Goal: Transaction & Acquisition: Subscribe to service/newsletter

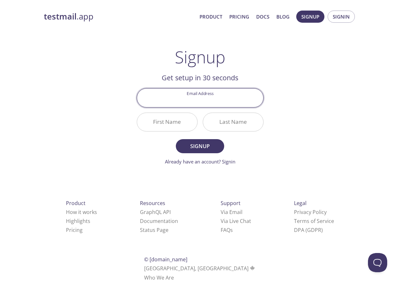
paste input "plar0922405143@gmail.com"
click at [213, 101] on input "Email Address" at bounding box center [200, 98] width 126 height 18
type input "plar0922405143@gmail.com"
click at [169, 123] on input "First Name" at bounding box center [167, 122] width 60 height 18
paste input "Hidekazu Minowa"
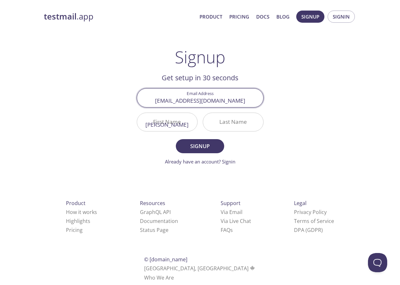
click at [174, 120] on input "Hidekazu Minowa" at bounding box center [167, 122] width 60 height 18
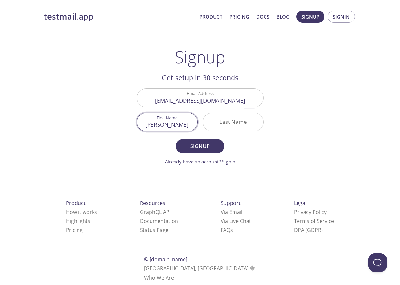
click at [174, 120] on input "Hidekazu Minowa" at bounding box center [167, 122] width 60 height 18
type input "Hidekazu"
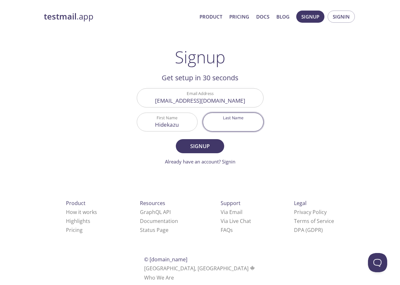
click at [237, 125] on input "Last Name" at bounding box center [233, 122] width 60 height 18
paste input "Minowa"
type input "Minowa"
click at [268, 145] on main "Signup Get setup in 30 seconds Email Address plar0922405143@gmail.com First Nam…" at bounding box center [200, 106] width 142 height 118
click at [189, 148] on span "Signup" at bounding box center [200, 146] width 34 height 9
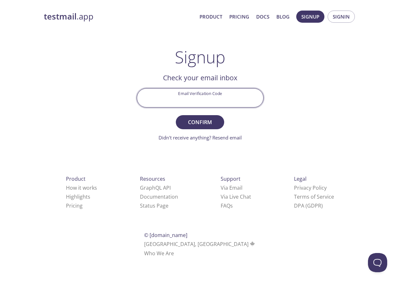
drag, startPoint x: 197, startPoint y: 98, endPoint x: 194, endPoint y: 125, distance: 27.1
click at [197, 98] on input "Email Verification Code" at bounding box center [200, 98] width 126 height 18
paste input "4YAN8BR"
type input "4YAN8BR"
click at [195, 123] on span "Confirm" at bounding box center [200, 122] width 34 height 9
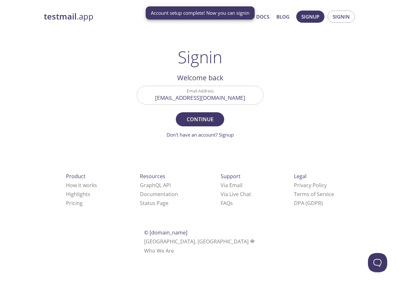
click at [303, 68] on div "testmail .app Product Pricing Docs Blog Signup Signin Signin Welcome back Email…" at bounding box center [200, 139] width 328 height 267
click at [323, 94] on div "testmail .app Product Pricing Docs Blog Signup Signin Signin Welcome back Email…" at bounding box center [200, 139] width 328 height 267
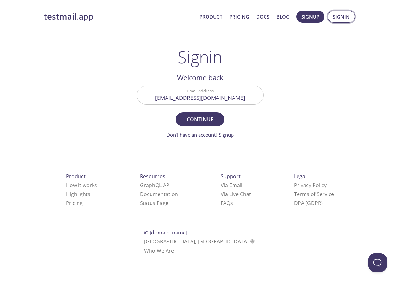
click at [344, 15] on span "Signin" at bounding box center [341, 16] width 17 height 8
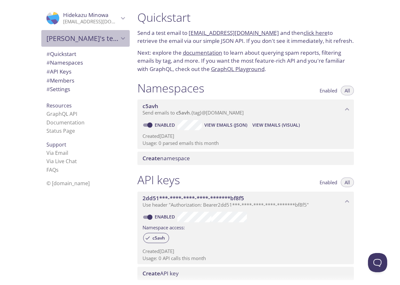
click at [85, 37] on span "[PERSON_NAME]'s team" at bounding box center [82, 38] width 72 height 9
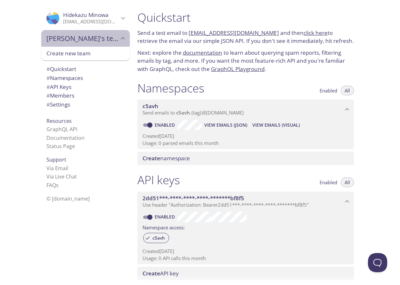
click at [86, 37] on span "[PERSON_NAME]'s team" at bounding box center [82, 38] width 72 height 9
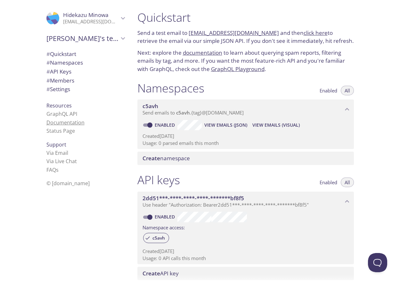
click at [67, 123] on link "Documentation" at bounding box center [65, 122] width 38 height 7
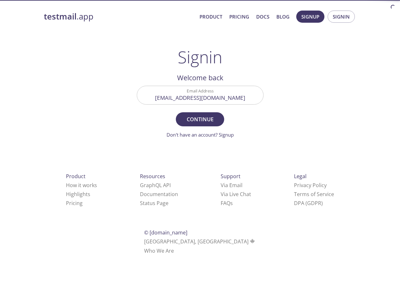
click at [286, 108] on div "testmail .app Product Pricing Docs Blog Signup Signin Signin Welcome back Email…" at bounding box center [200, 139] width 328 height 267
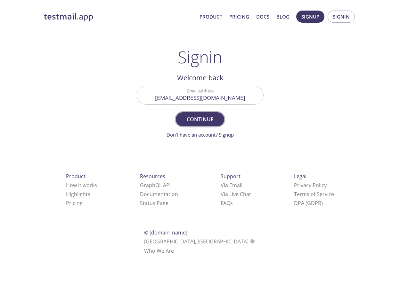
click at [203, 118] on span "Continue" at bounding box center [200, 119] width 34 height 9
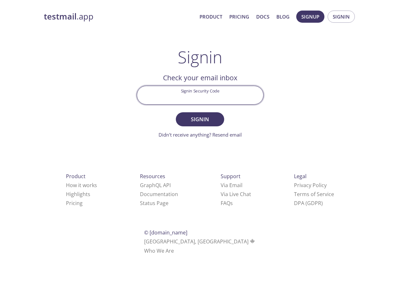
click at [215, 95] on input "Signin Security Code" at bounding box center [200, 95] width 126 height 18
paste input "WECN42R"
type input "WECN42R"
click at [243, 119] on form "Signin Security Code WECN42R Signin Didn't receive anything? Resend email" at bounding box center [200, 112] width 127 height 53
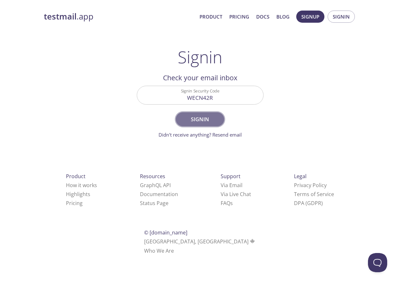
click at [200, 117] on span "Signin" at bounding box center [200, 119] width 34 height 9
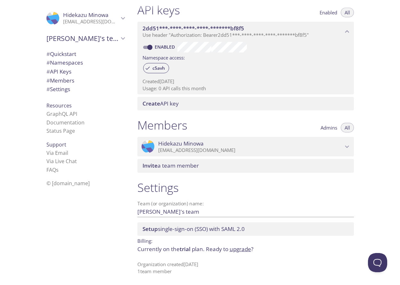
scroll to position [10, 0]
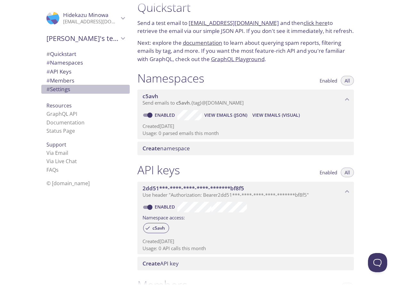
click at [62, 89] on span "# Settings" at bounding box center [58, 88] width 24 height 7
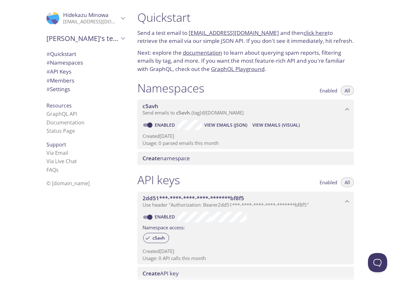
click at [59, 89] on span "# Settings" at bounding box center [58, 88] width 24 height 7
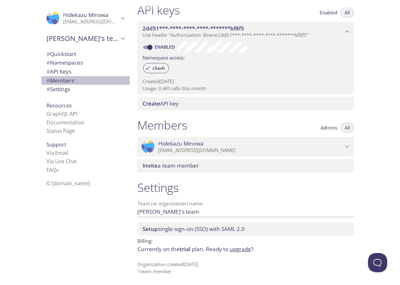
click at [62, 81] on span "# Members" at bounding box center [60, 80] width 28 height 7
click at [62, 90] on span "# Settings" at bounding box center [58, 88] width 24 height 7
click at [212, 231] on span "Setup single-sign-on (SSO) with SAML 2.0" at bounding box center [193, 228] width 102 height 7
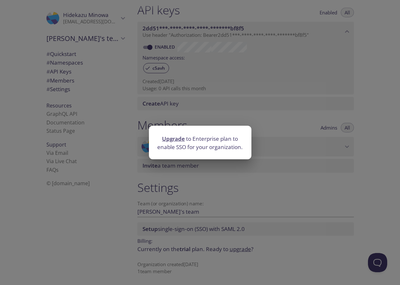
click at [277, 190] on div "Upgrade to Enterprise plan to enable SSO for your organization." at bounding box center [200, 142] width 400 height 285
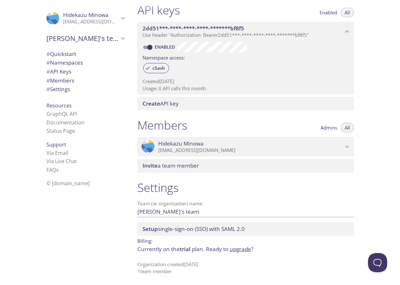
scroll to position [106, 0]
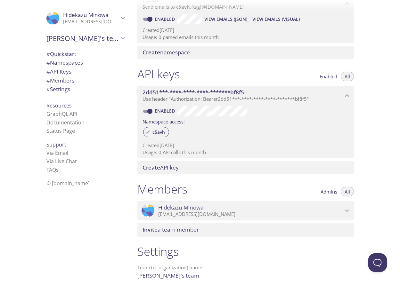
click at [196, 86] on div "2dd51***-****-****-****-*******bf8f5 Use header "Authorization: Bearer 2dd51***…" at bounding box center [245, 96] width 216 height 20
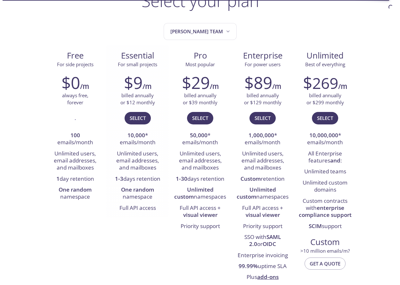
scroll to position [24, 0]
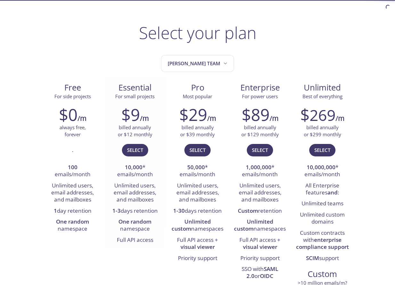
click at [140, 142] on div "$9 /m billed annually or $12 monthly Select 10,000 * emails/month Unlimited use…" at bounding box center [135, 175] width 62 height 149
click at [141, 149] on span "Select" at bounding box center [135, 150] width 16 height 8
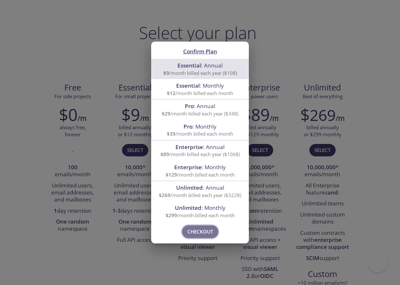
click at [198, 231] on span "Checkout" at bounding box center [200, 232] width 26 height 8
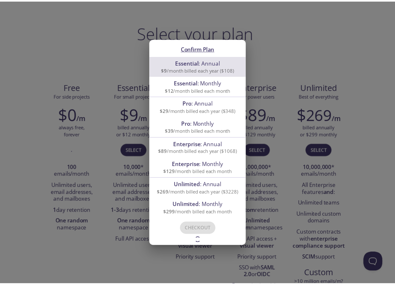
scroll to position [0, 0]
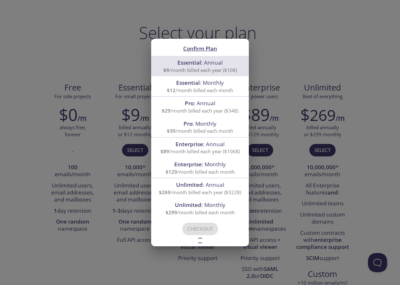
click at [117, 44] on div "Confirm Plan Essential : Annual $9 /month billed each year ($108) Essential : M…" at bounding box center [200, 142] width 400 height 285
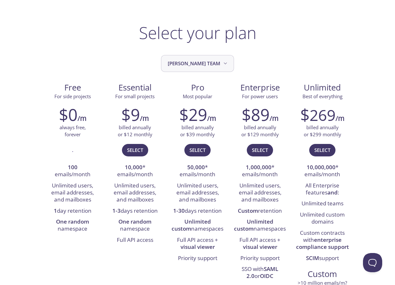
click at [192, 64] on span "[PERSON_NAME]'s team" at bounding box center [198, 63] width 61 height 9
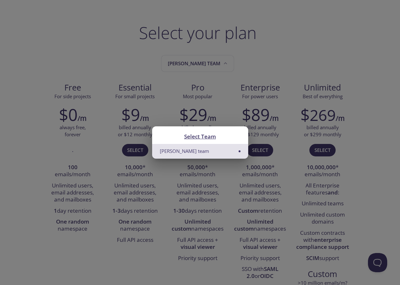
click at [194, 154] on li "[PERSON_NAME]'s team" at bounding box center [200, 151] width 96 height 14
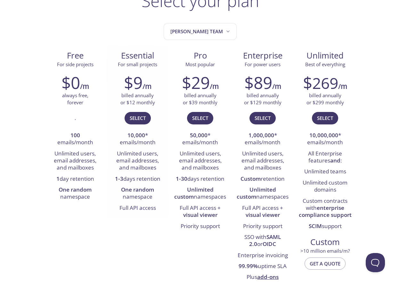
scroll to position [24, 0]
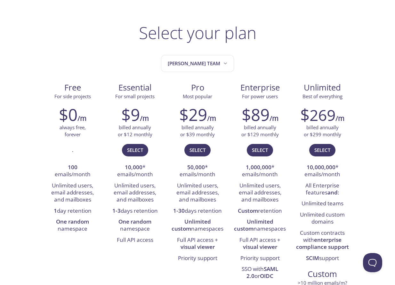
click at [140, 150] on span "Select" at bounding box center [135, 150] width 16 height 8
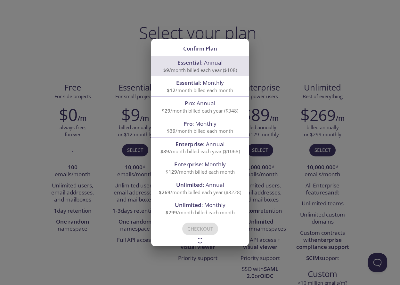
click at [225, 88] on span "$12 /month billed each month" at bounding box center [200, 90] width 66 height 6
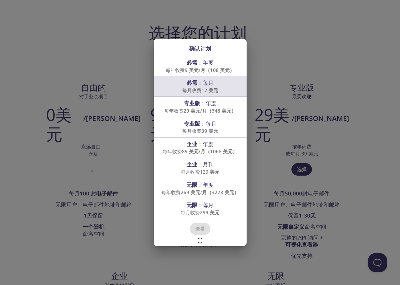
click at [226, 48] on h2 "确认计划" at bounding box center [199, 48] width 77 height 11
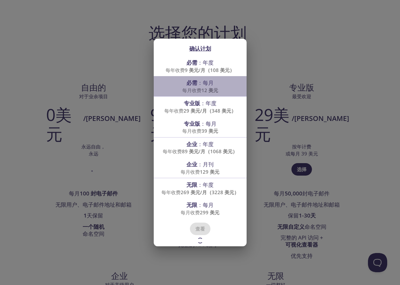
click at [202, 86] on div "必需 ：每月 每月收费 12 美元" at bounding box center [199, 86] width 77 height 15
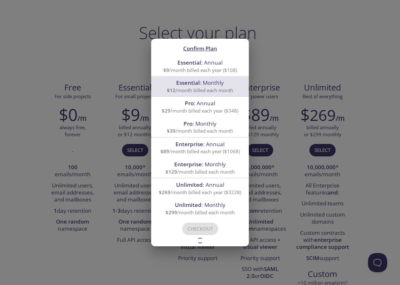
click at [213, 79] on span "Essential : Monthly" at bounding box center [200, 82] width 48 height 7
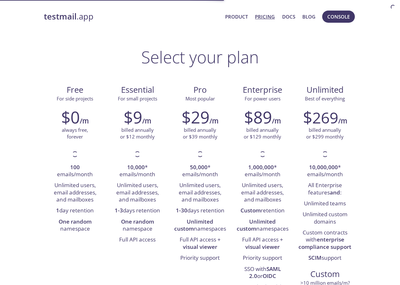
scroll to position [24, 0]
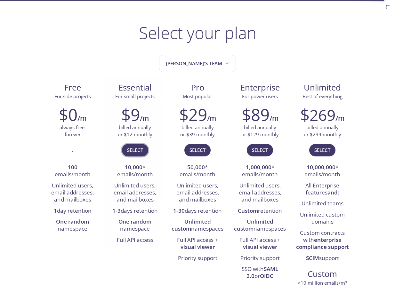
click at [130, 153] on span "Select" at bounding box center [135, 150] width 16 height 8
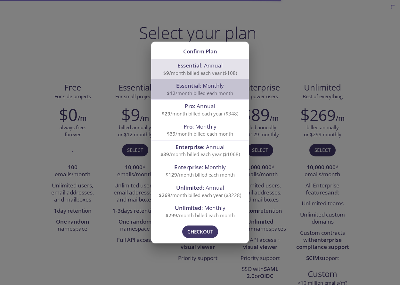
click at [209, 87] on span "Essential : Monthly" at bounding box center [200, 85] width 48 height 7
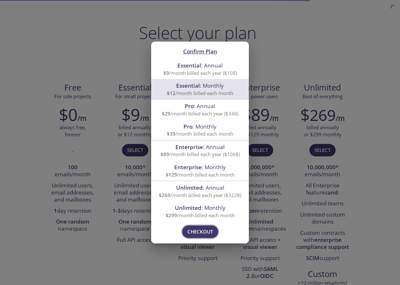
click at [197, 233] on span "Checkout" at bounding box center [200, 232] width 26 height 8
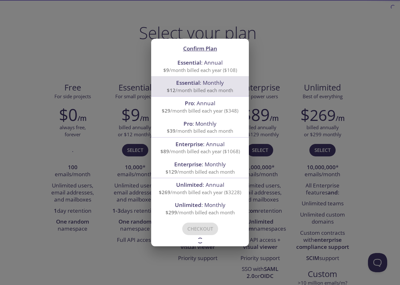
scroll to position [0, 0]
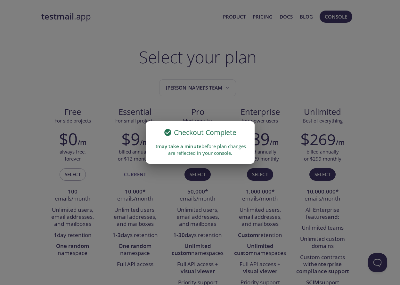
click at [191, 148] on span "may take a minute" at bounding box center [179, 146] width 44 height 6
click at [219, 92] on div "Checkout Complete It may take a minute before plan changes are reflected in you…" at bounding box center [200, 142] width 400 height 285
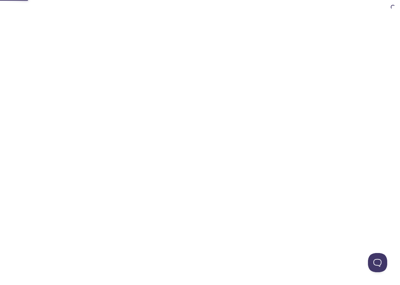
click at [279, 0] on html "Automate email tests | loved by developers & QA teams" at bounding box center [200, 0] width 400 height 0
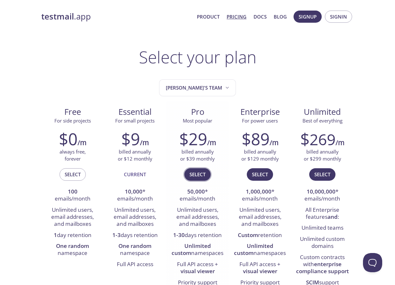
click at [198, 175] on span "Select" at bounding box center [197, 174] width 16 height 8
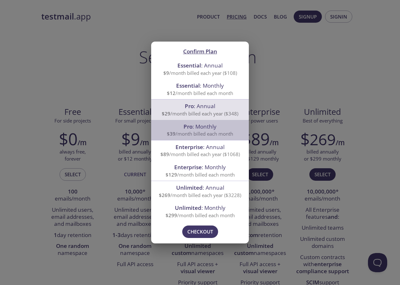
click at [202, 135] on span "$39 /month billed each month" at bounding box center [200, 134] width 66 height 6
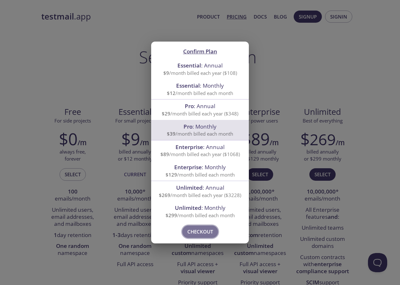
click at [196, 235] on span "Checkout" at bounding box center [200, 232] width 26 height 8
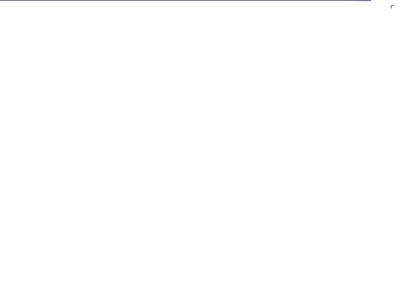
click at [146, 0] on html at bounding box center [200, 0] width 400 height 0
